Goal: Information Seeking & Learning: Understand process/instructions

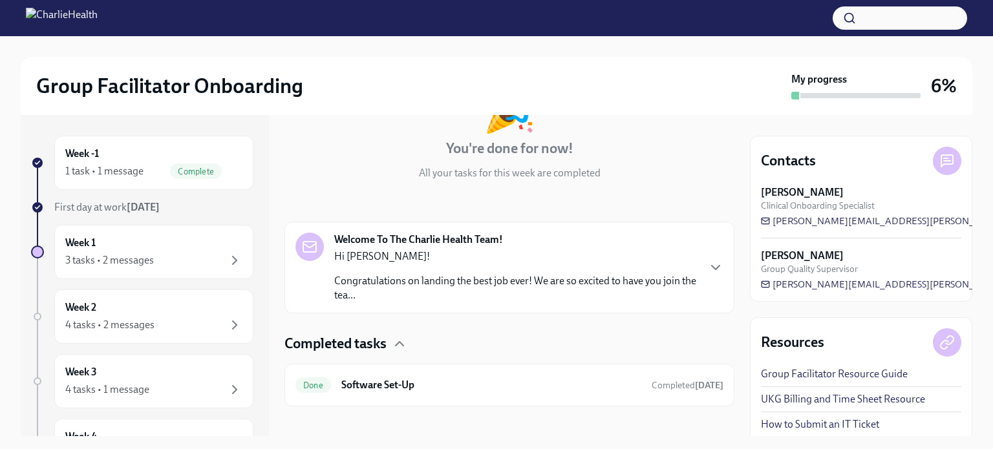
scroll to position [117, 0]
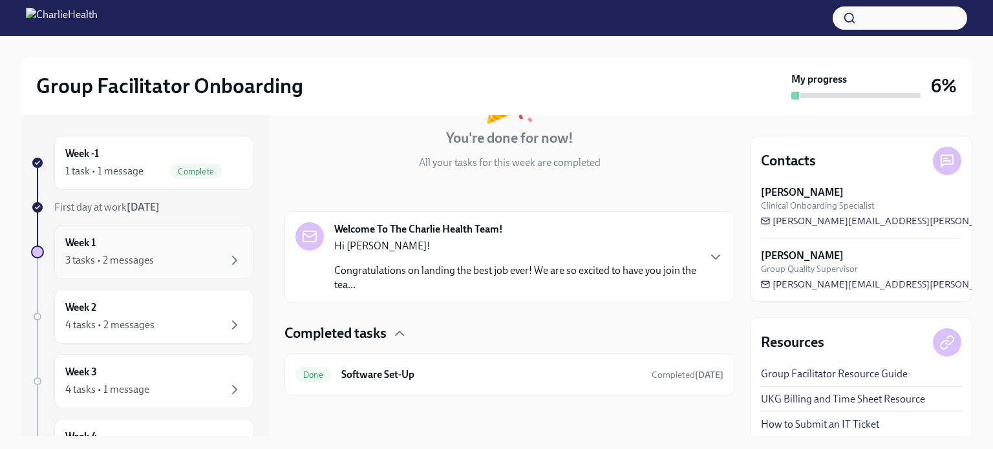
click at [178, 245] on div "Week 1 3 tasks • 2 messages" at bounding box center [153, 252] width 177 height 32
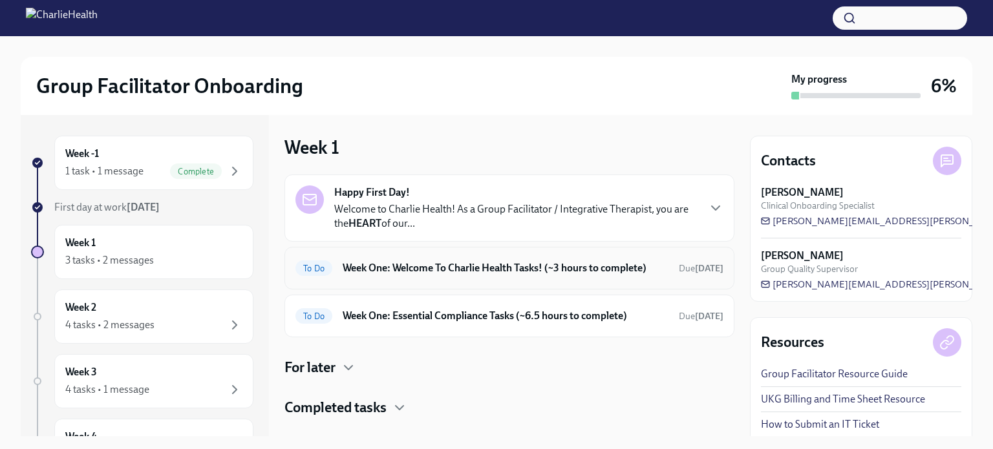
click at [417, 263] on h6 "Week One: Welcome To Charlie Health Tasks! (~3 hours to complete)" at bounding box center [505, 268] width 326 height 14
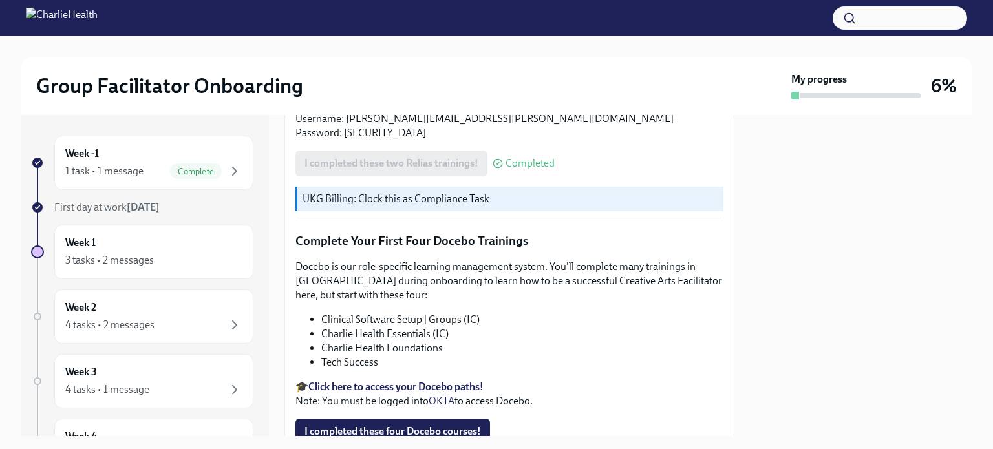
scroll to position [1615, 0]
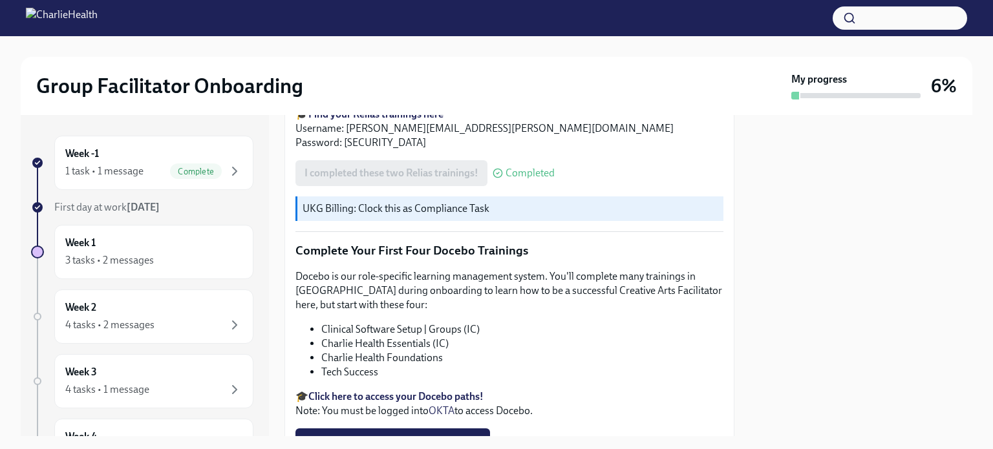
click at [415, 390] on strong "Click here to access your Docebo paths!" at bounding box center [395, 396] width 175 height 12
click at [424, 390] on strong "Click here to access your Docebo paths!" at bounding box center [395, 396] width 175 height 12
drag, startPoint x: 396, startPoint y: 359, endPoint x: 321, endPoint y: 338, distance: 77.8
click at [321, 338] on div "Docebo is our role-specific learning management system. You'll complete many tr…" at bounding box center [509, 343] width 428 height 149
